Goal: Check status: Check status

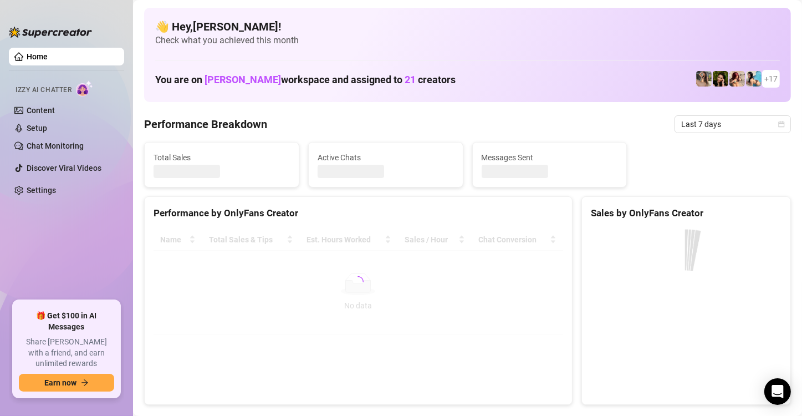
click at [101, 259] on ul "Home Izzy AI Chatter Content Setup Chat Monitoring Discover Viral Videos Settin…" at bounding box center [66, 169] width 115 height 253
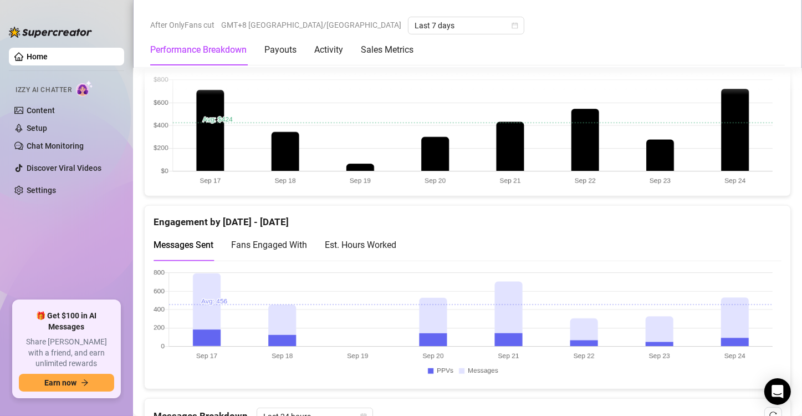
scroll to position [665, 0]
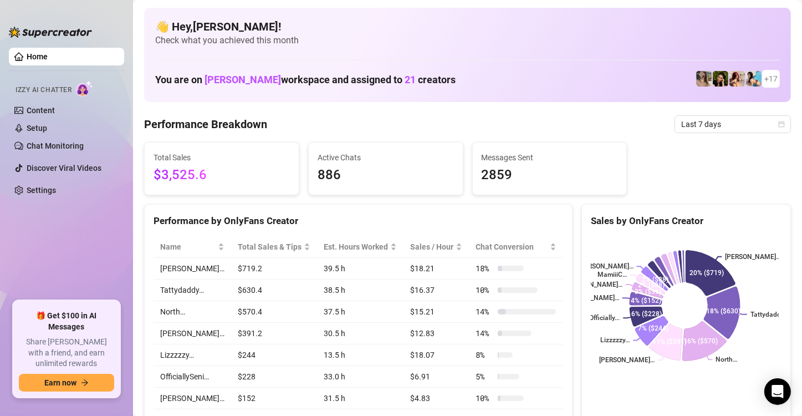
drag, startPoint x: 735, startPoint y: 128, endPoint x: 726, endPoint y: 134, distance: 10.8
click at [733, 128] on span "Last 7 days" at bounding box center [732, 124] width 103 height 17
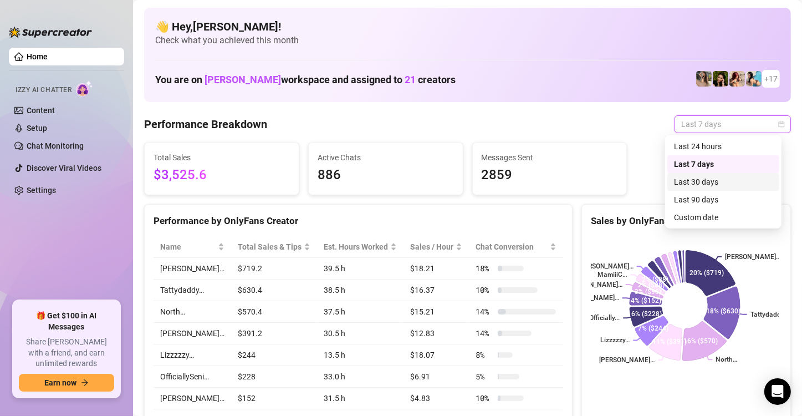
click at [715, 188] on div "Last 30 days" at bounding box center [724, 182] width 112 height 18
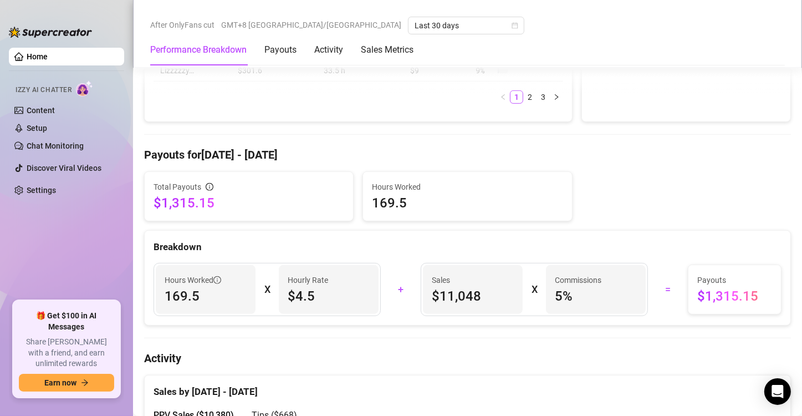
scroll to position [388, 0]
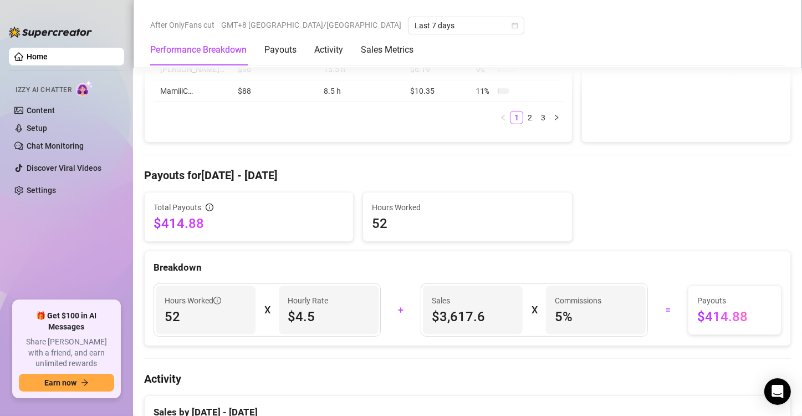
scroll to position [554, 0]
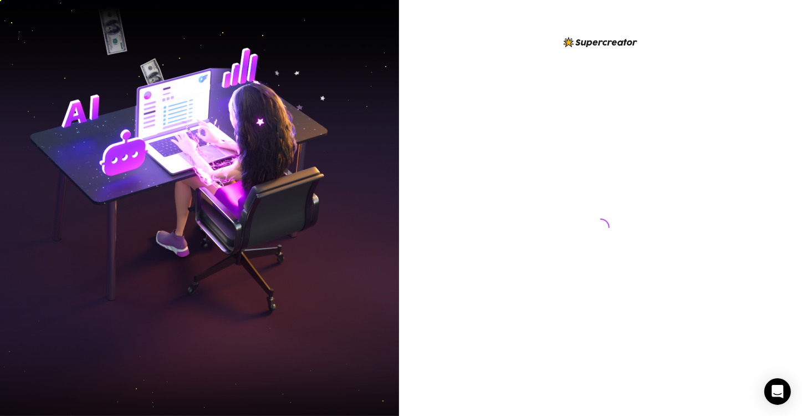
click at [58, 224] on img at bounding box center [199, 208] width 399 height 501
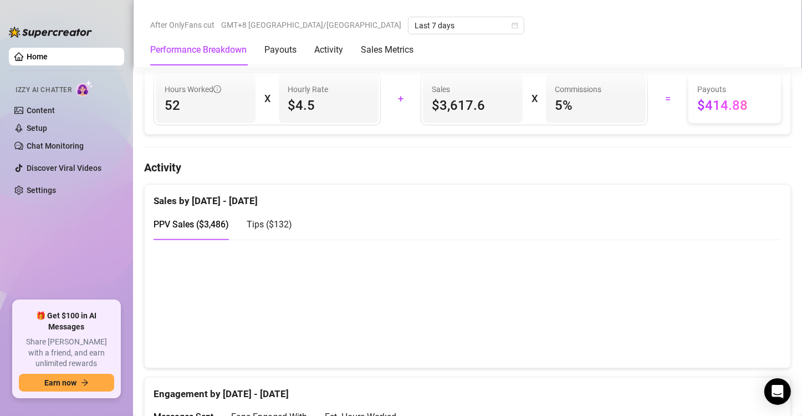
scroll to position [665, 0]
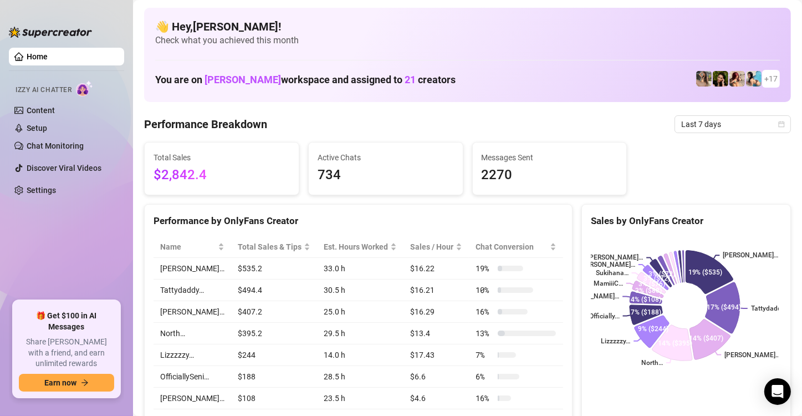
click at [477, 119] on div "Performance Breakdown Last 7 days" at bounding box center [467, 124] width 647 height 18
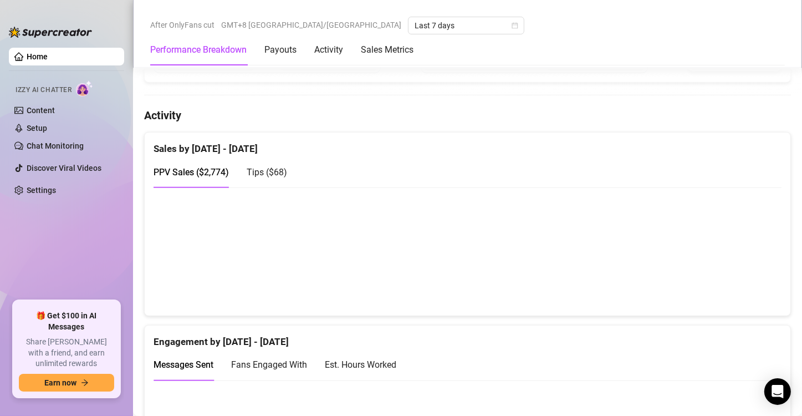
scroll to position [665, 0]
